Goal: Browse casually

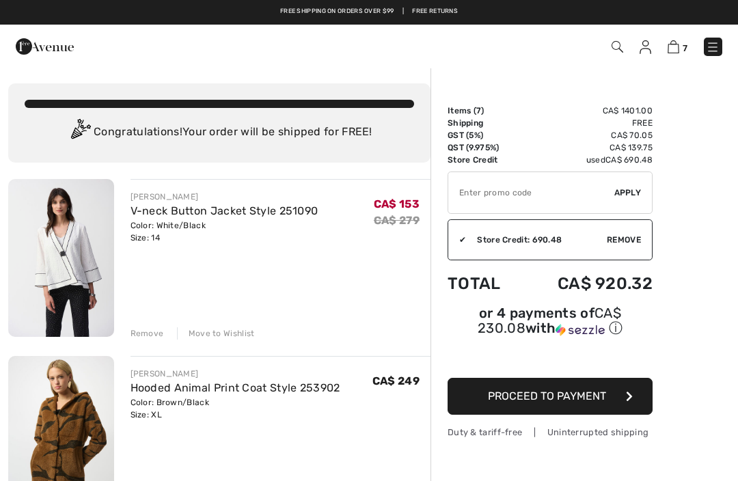
click at [616, 47] on img at bounding box center [618, 47] width 12 height 12
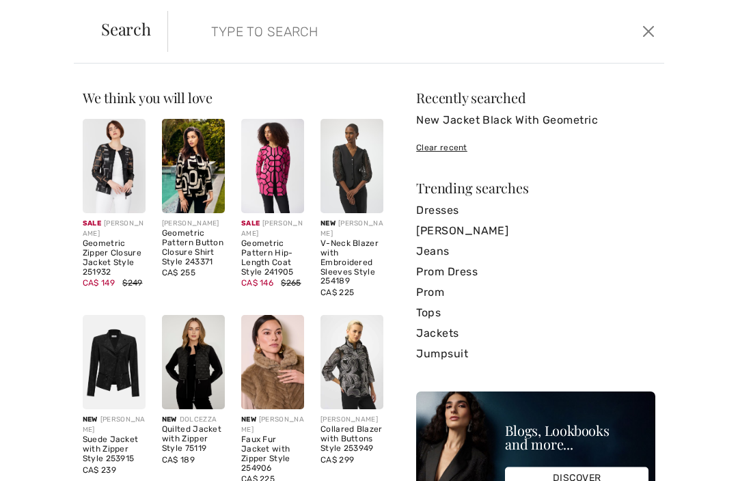
click at [217, 32] on input "search" at bounding box center [365, 31] width 329 height 41
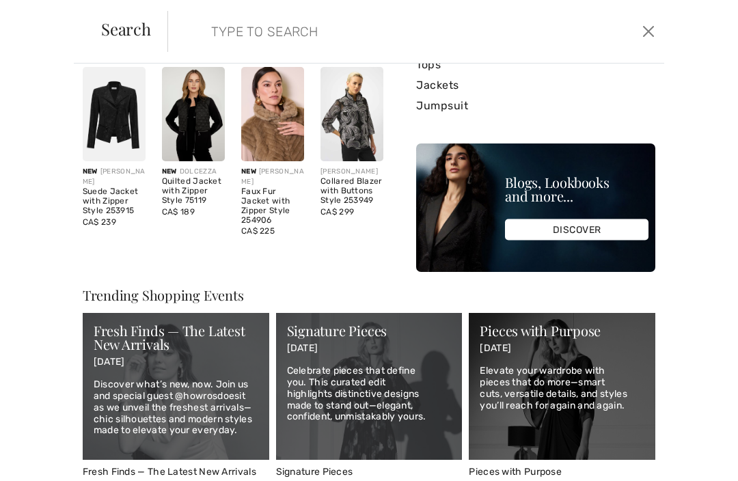
scroll to position [269, 0]
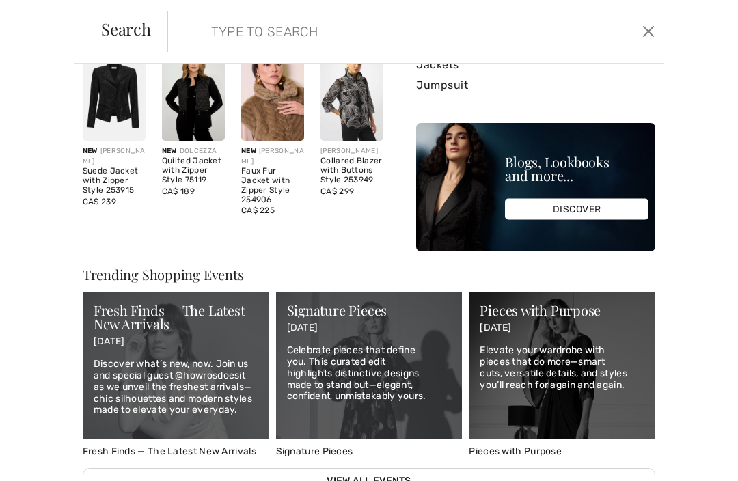
click at [215, 75] on img at bounding box center [193, 93] width 63 height 94
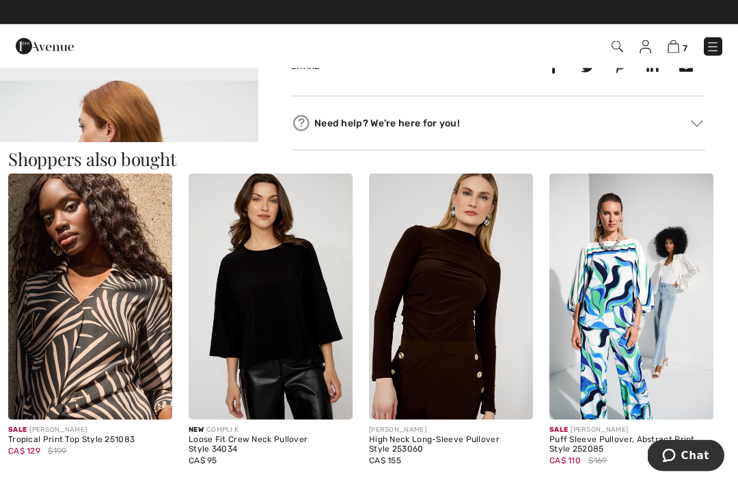
scroll to position [1149, 0]
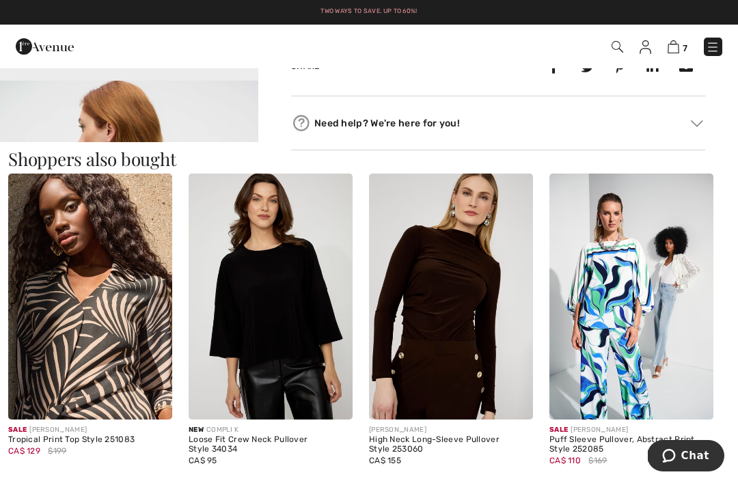
click at [617, 277] on img at bounding box center [632, 297] width 164 height 246
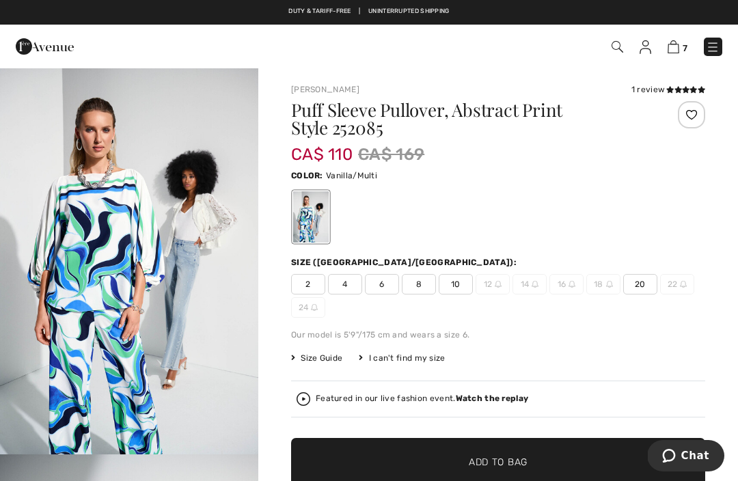
click at [92, 269] on img "1 / 9" at bounding box center [129, 261] width 258 height 388
click at [115, 301] on img "1 / 9" at bounding box center [129, 261] width 258 height 388
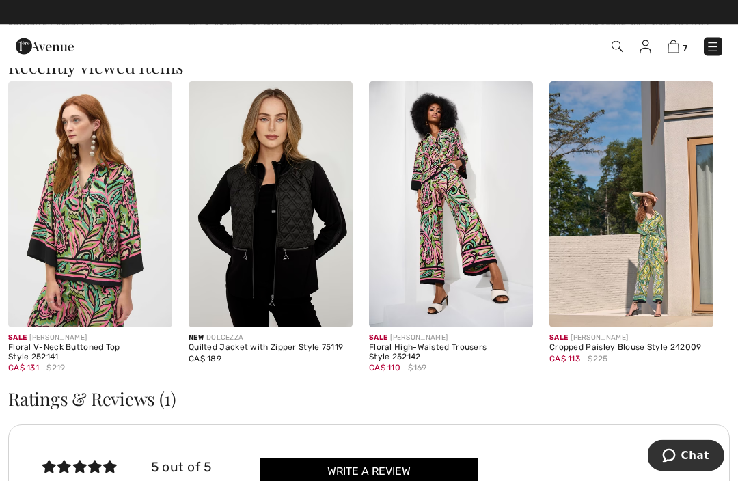
scroll to position [1960, 0]
